Goal: Task Accomplishment & Management: Use online tool/utility

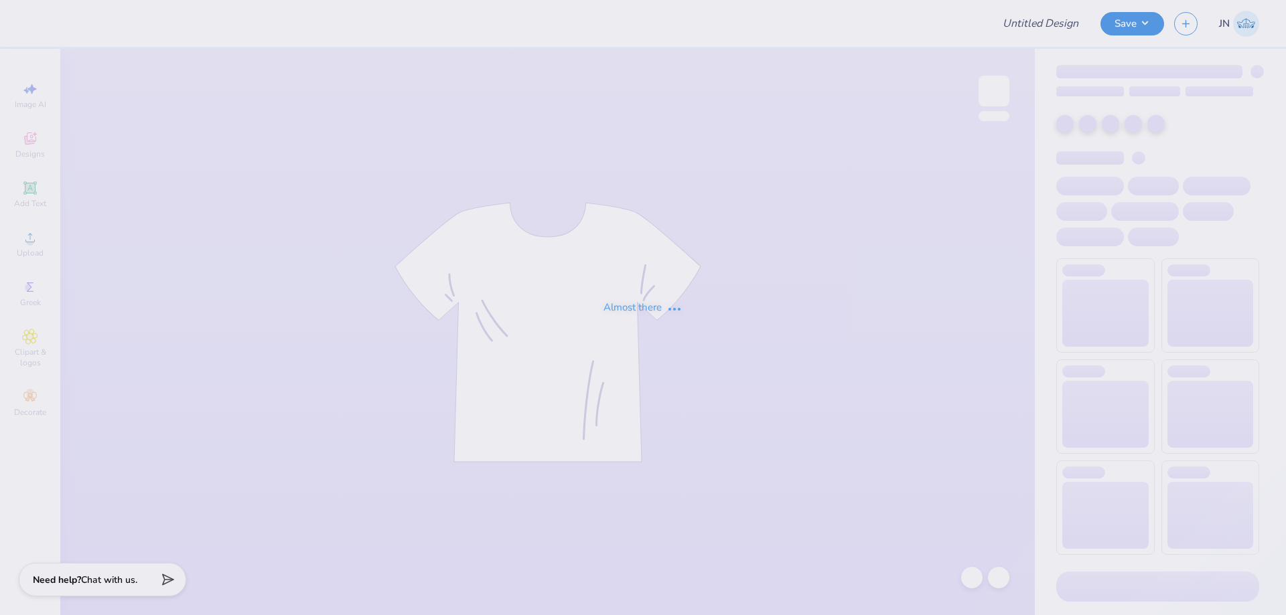
type input "FPS238777"
type input "FPS238782"
type input "FPS238785"
type input "FPS238789"
type input "FPS238808"
